Goal: Find specific page/section: Find specific page/section

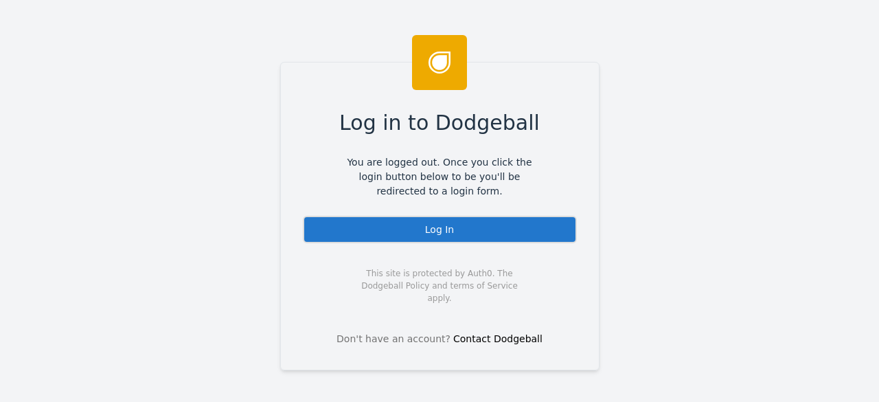
click at [424, 224] on div "Log In" at bounding box center [440, 229] width 274 height 27
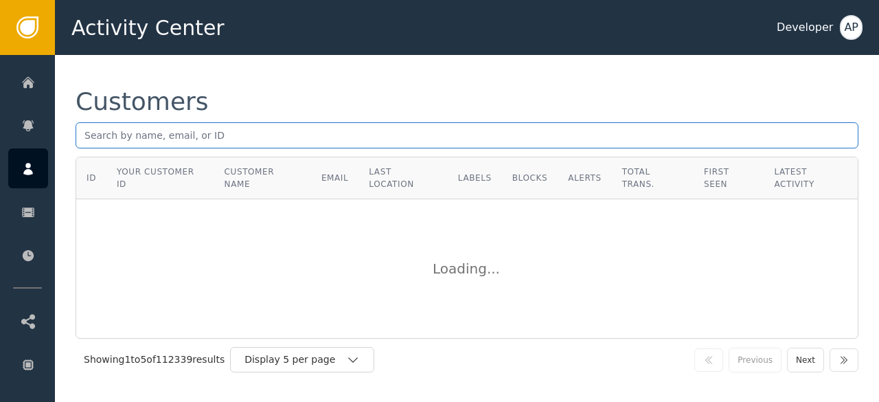
click at [177, 134] on input "text" at bounding box center [467, 135] width 783 height 26
paste input "[DOMAIN_NAME][EMAIL_ADDRESS][DOMAIN_NAME]"
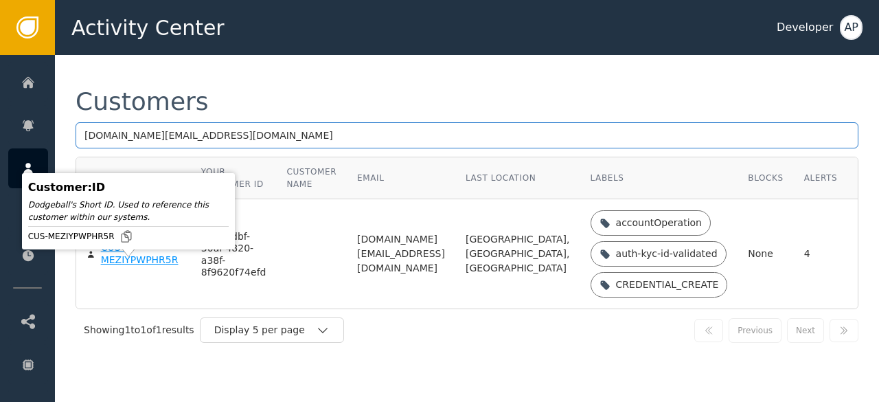
type input "[DOMAIN_NAME][EMAIL_ADDRESS][DOMAIN_NAME]"
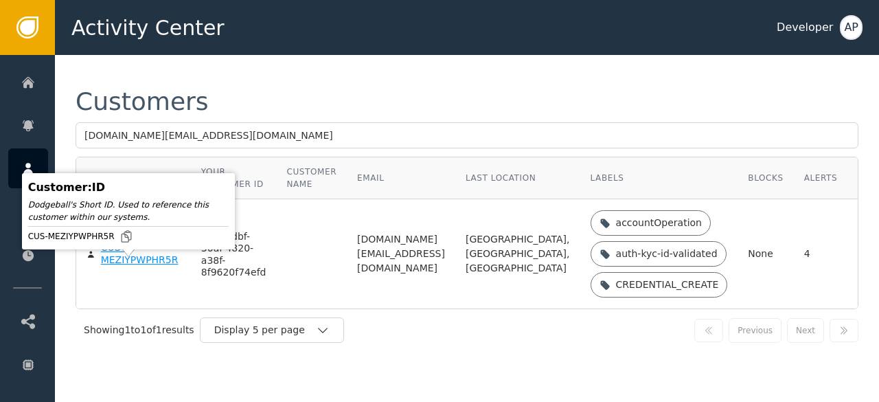
click at [108, 266] on div "CUS-MEZIYPWPHR5R" at bounding box center [141, 254] width 80 height 24
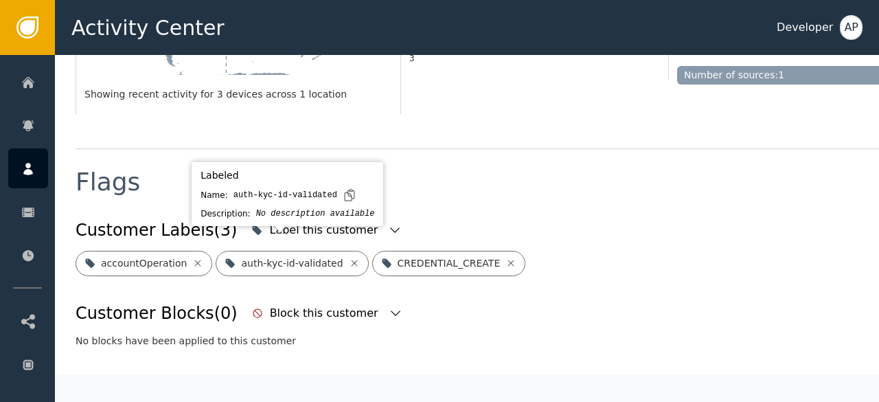
scroll to position [435, 0]
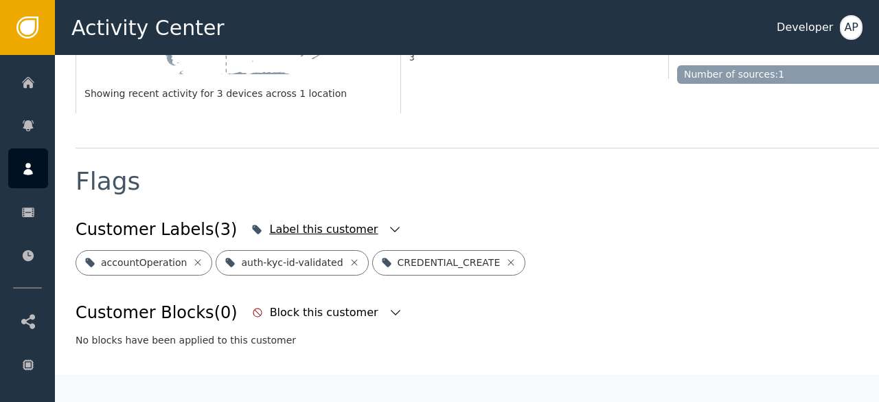
click at [388, 222] on icon "button" at bounding box center [395, 229] width 14 height 14
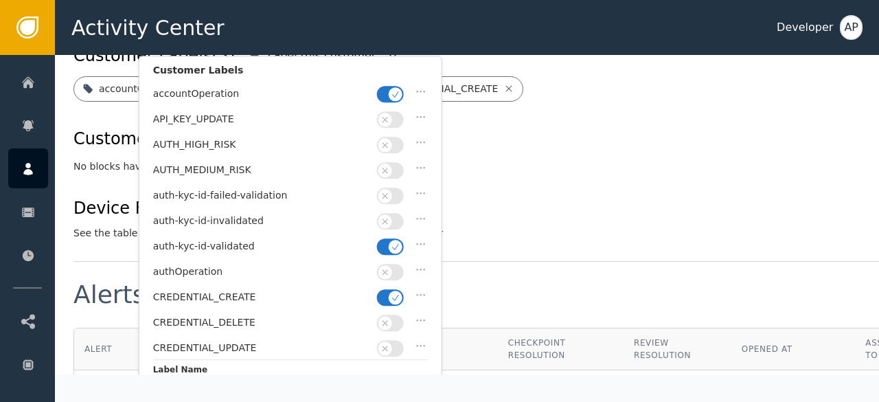
scroll to position [606, 2]
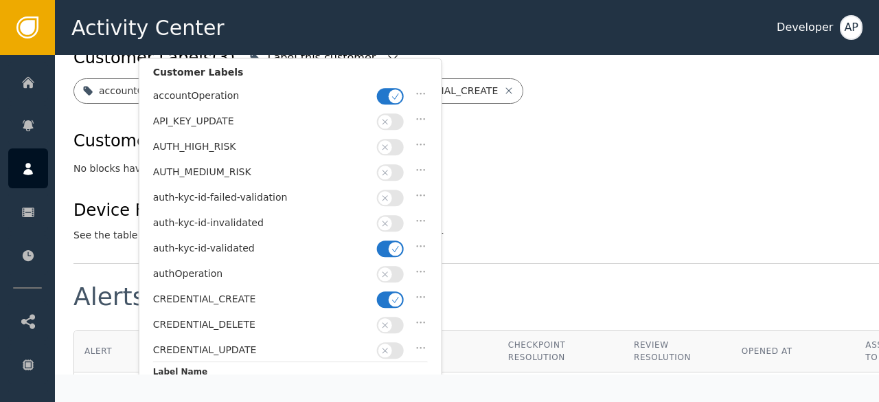
click at [550, 163] on div "Customer Labels (3) Label this customer Customer Labels accountOperation API_KE…" at bounding box center [503, 143] width 861 height 200
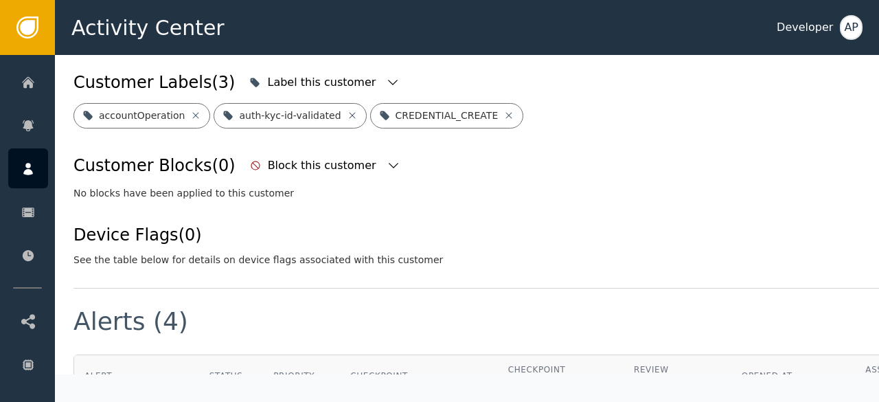
scroll to position [487, 2]
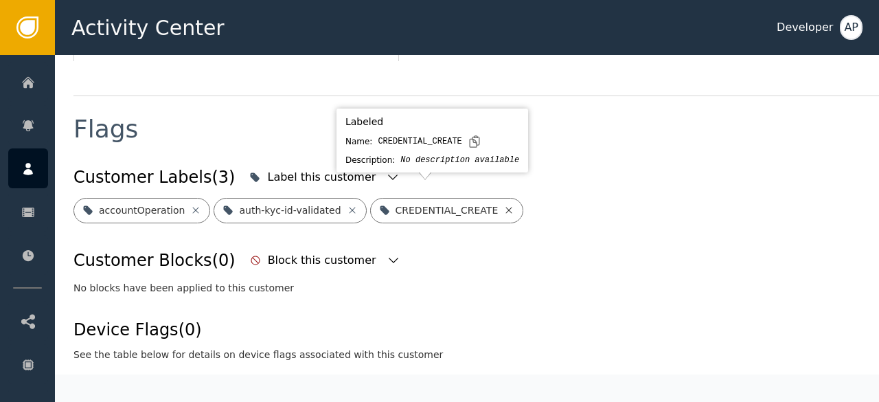
click at [503, 205] on icon at bounding box center [508, 210] width 11 height 11
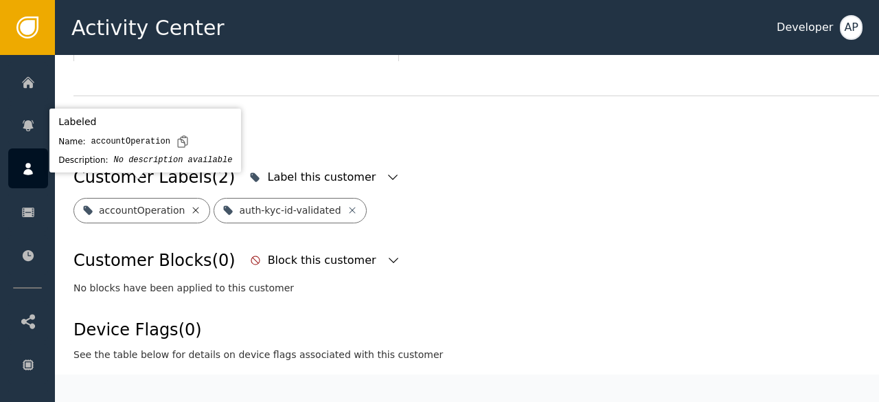
click at [190, 205] on icon at bounding box center [195, 210] width 11 height 11
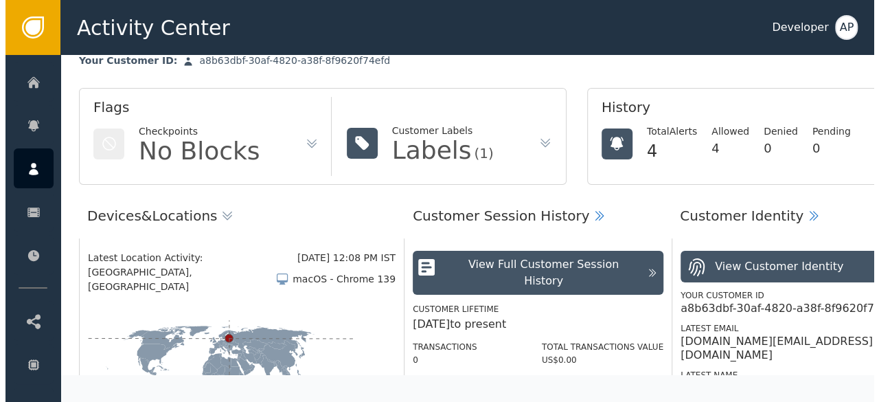
scroll to position [0, 2]
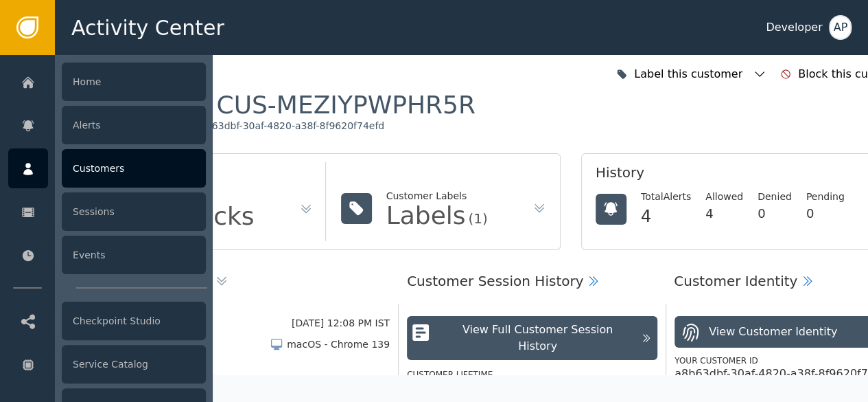
click at [106, 167] on div "Customers" at bounding box center [134, 168] width 144 height 38
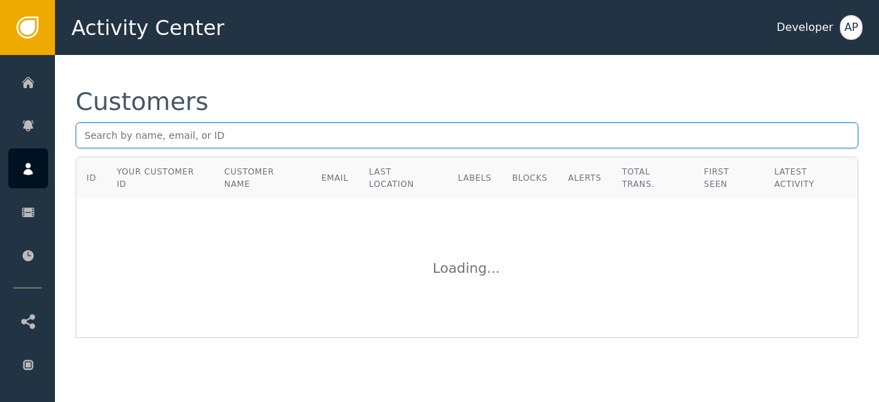
click at [91, 141] on input "text" at bounding box center [467, 135] width 783 height 26
paste input "[EMAIL_ADDRESS][DOMAIN_NAME]"
type input "[EMAIL_ADDRESS][DOMAIN_NAME]"
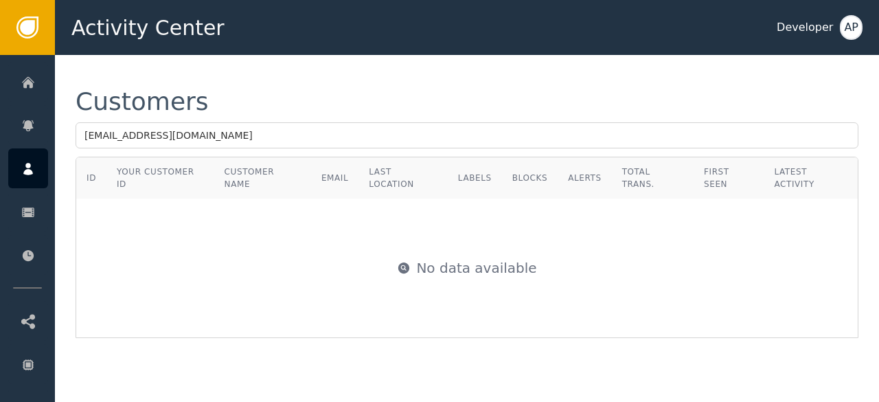
click at [514, 340] on div "Customers [EMAIL_ADDRESS][DOMAIN_NAME] ID Your Customer ID Customer Name Email …" at bounding box center [467, 213] width 824 height 317
